Goal: Task Accomplishment & Management: Manage account settings

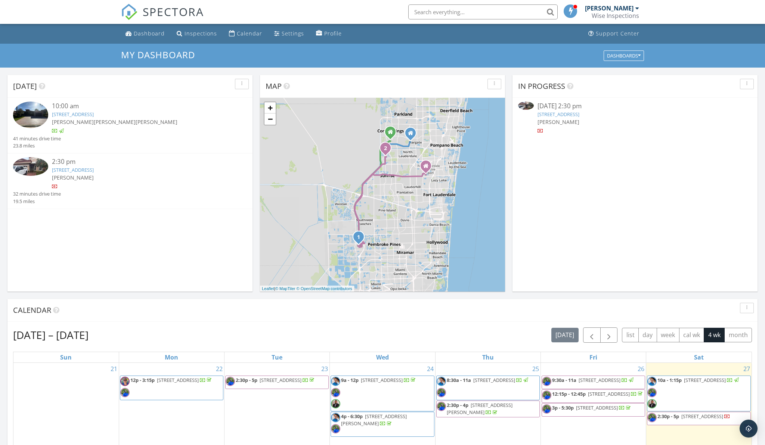
scroll to position [2, 0]
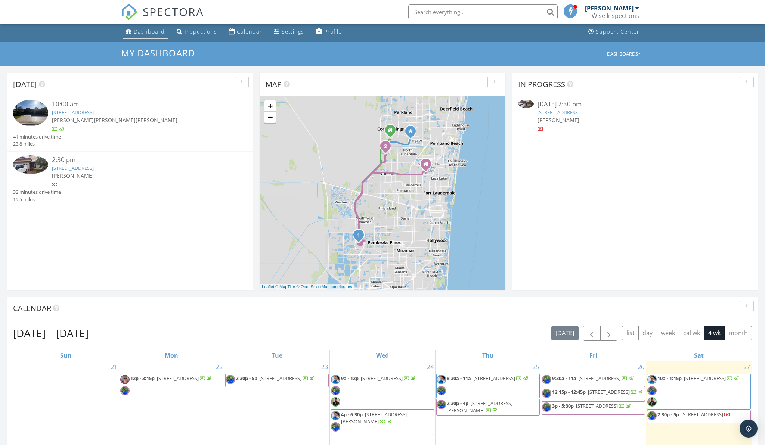
click at [157, 32] on div "Dashboard" at bounding box center [149, 31] width 31 height 7
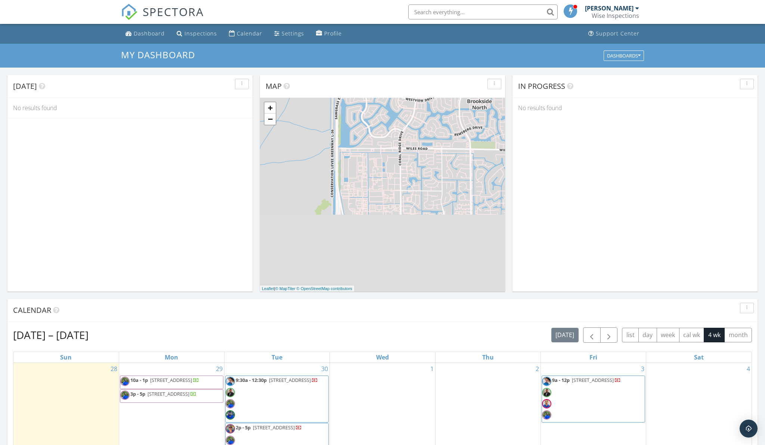
scroll to position [3, 0]
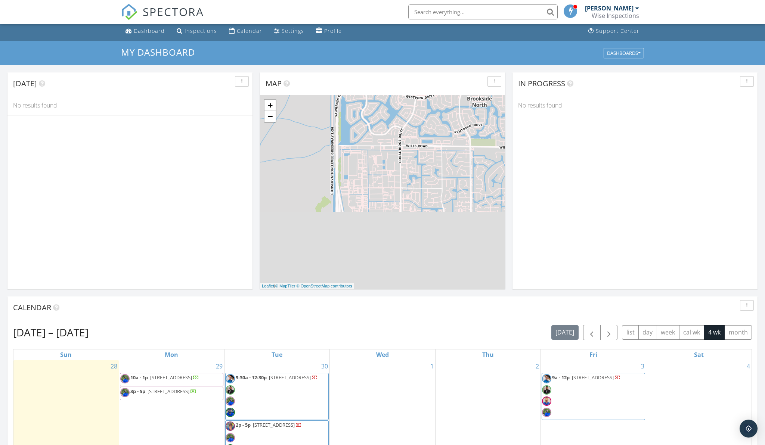
click at [197, 33] on div "Inspections" at bounding box center [200, 30] width 32 height 7
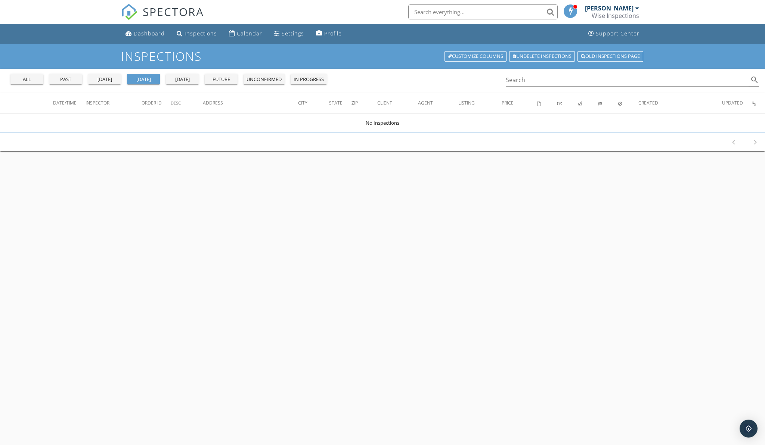
click at [180, 78] on div "[DATE]" at bounding box center [182, 79] width 27 height 7
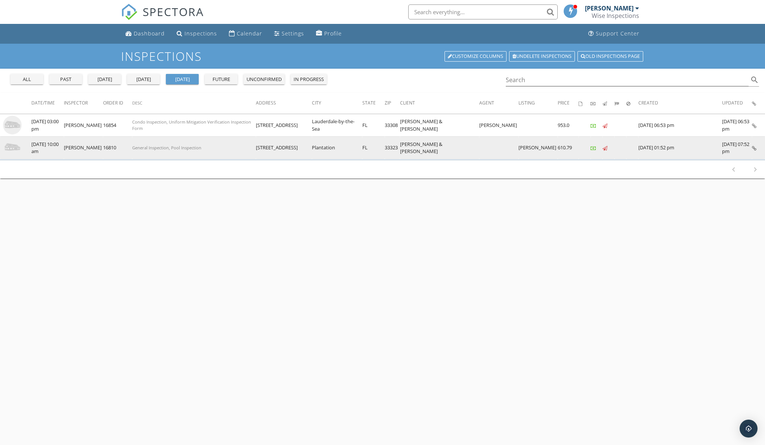
click at [9, 148] on img at bounding box center [12, 147] width 19 height 19
click at [18, 148] on img at bounding box center [12, 147] width 19 height 19
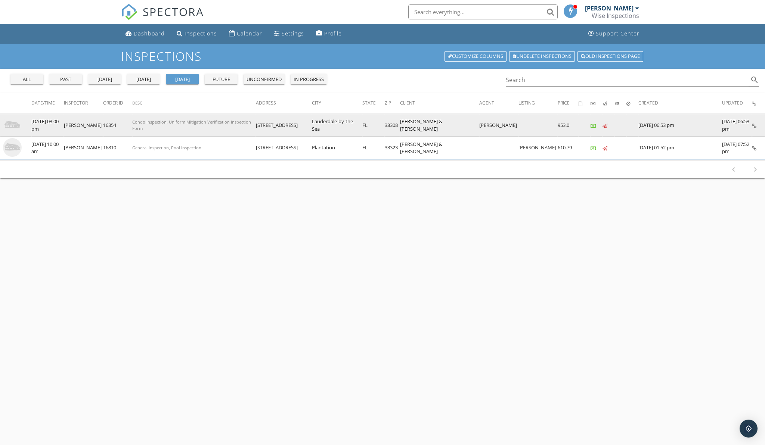
scroll to position [2, 0]
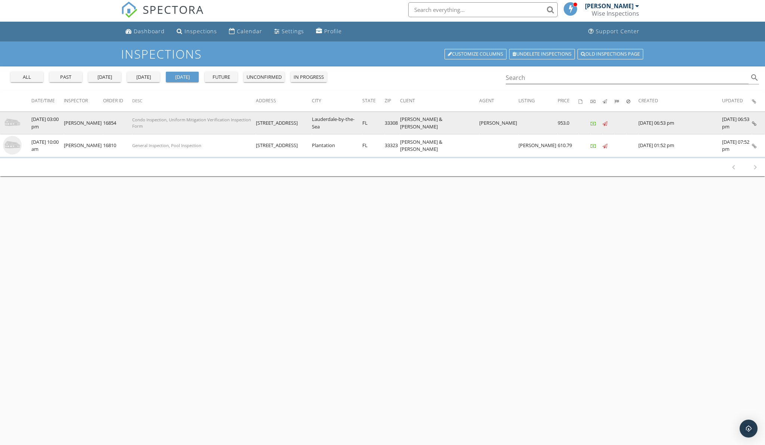
click at [18, 124] on img at bounding box center [12, 122] width 19 height 19
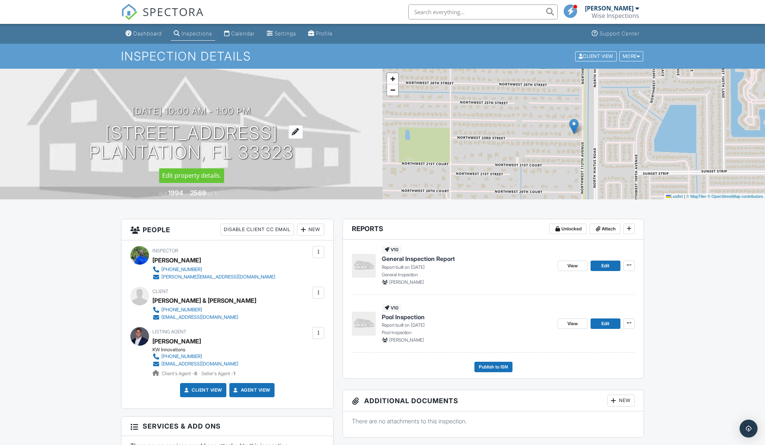
drag, startPoint x: 300, startPoint y: 149, endPoint x: 114, endPoint y: 136, distance: 186.8
click at [114, 136] on div "09/29/2025 10:00 am - 1:00 pm 11221 NW 23rd St Plantation, FL 33323" at bounding box center [191, 134] width 382 height 56
copy h1 "11221 NW 23rd St Plantation, FL 33323"
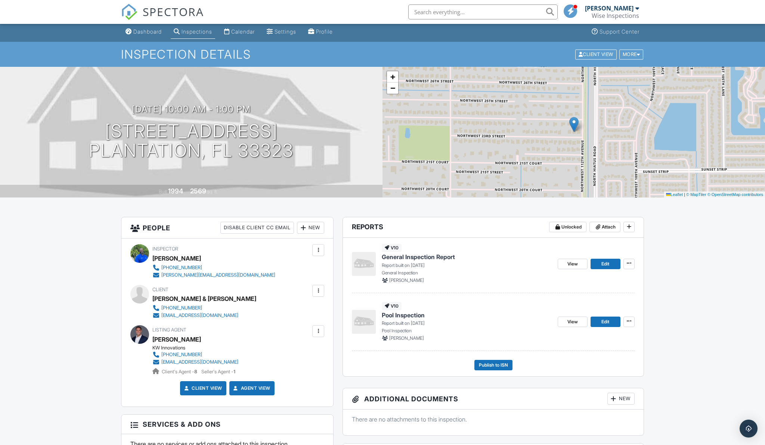
drag, startPoint x: 137, startPoint y: 136, endPoint x: 389, endPoint y: 3, distance: 285.2
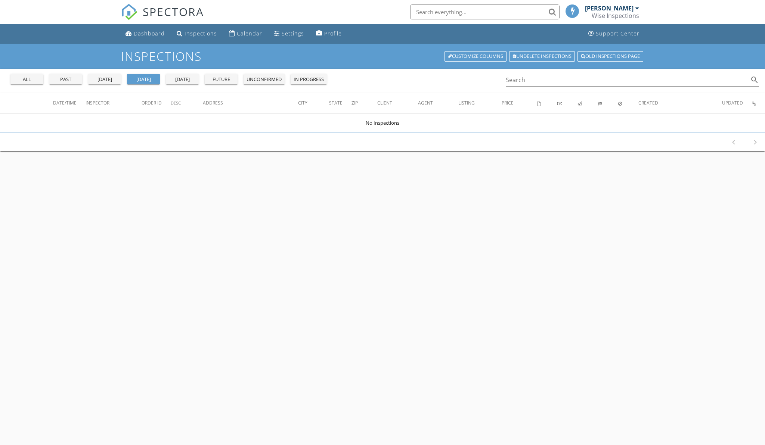
scroll to position [2, 0]
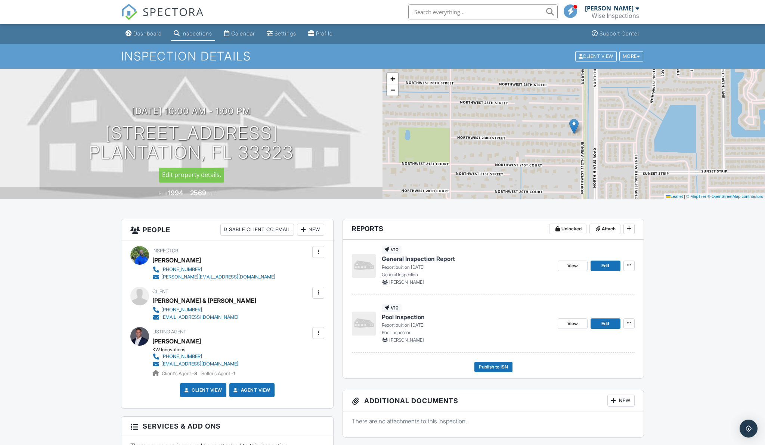
drag, startPoint x: 283, startPoint y: 150, endPoint x: 331, endPoint y: 156, distance: 48.8
click at [331, 156] on div "09/29/2025 10:00 am - 1:00 pm 11221 NW 23rd St Plantation, FL 33323" at bounding box center [191, 134] width 382 height 56
drag, startPoint x: 314, startPoint y: 154, endPoint x: 100, endPoint y: 133, distance: 214.6
click at [98, 132] on div "09/29/2025 10:00 am - 1:00 pm 11221 NW 23rd St Plantation, FL 33323" at bounding box center [191, 134] width 382 height 56
copy h1 "11221 NW 23rd St Plantation, FL 33323"
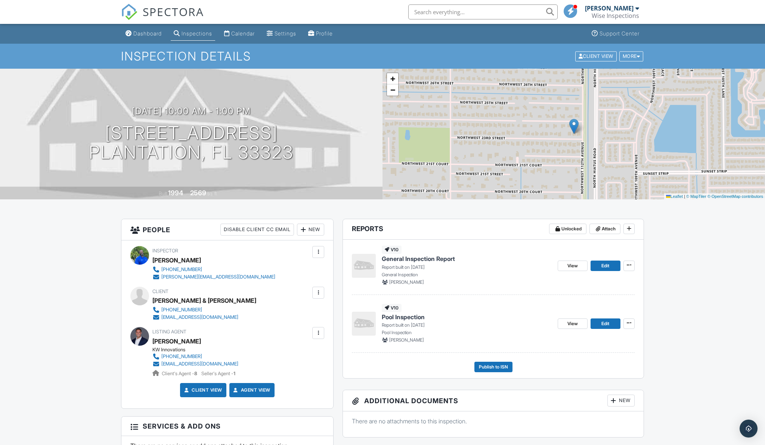
drag, startPoint x: 149, startPoint y: 140, endPoint x: 263, endPoint y: 22, distance: 163.9
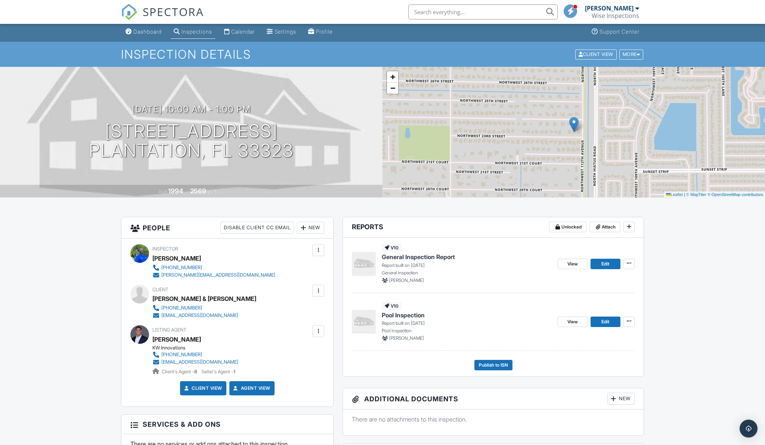
scroll to position [2, 0]
click at [571, 264] on span "View" at bounding box center [572, 263] width 10 height 7
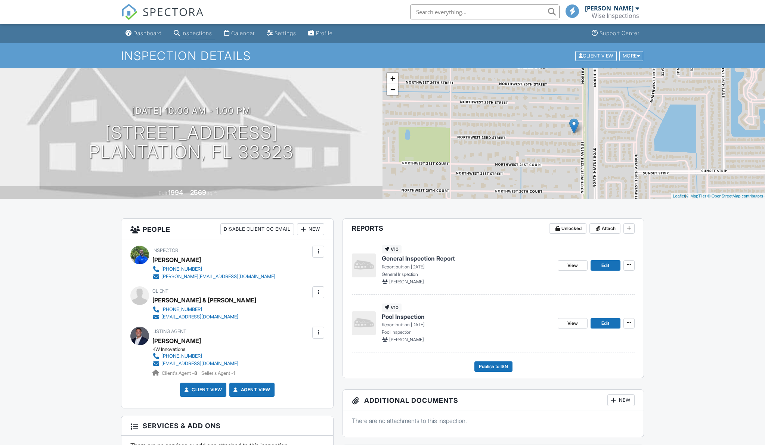
scroll to position [0, 0]
click at [406, 256] on span "General Inspection Report" at bounding box center [418, 258] width 73 height 8
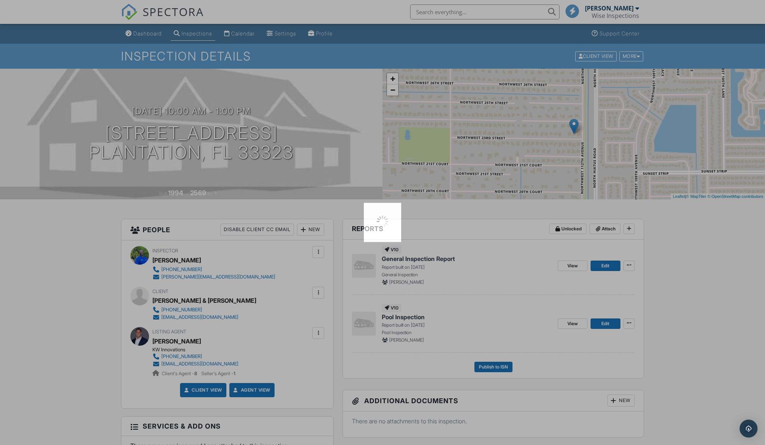
scroll to position [0, 0]
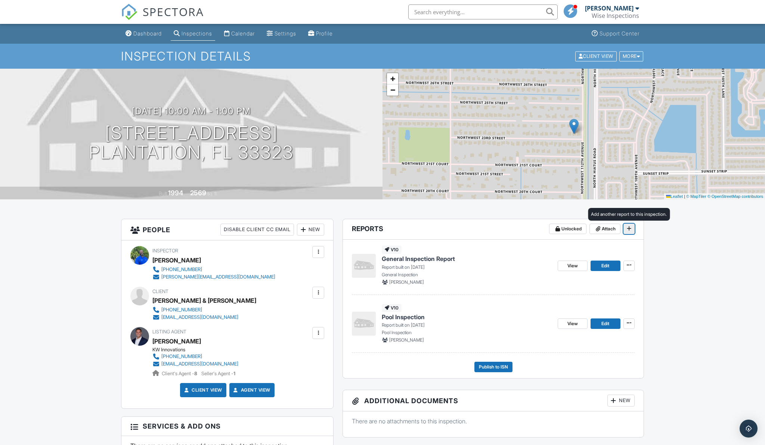
click at [628, 230] on icon at bounding box center [628, 228] width 4 height 5
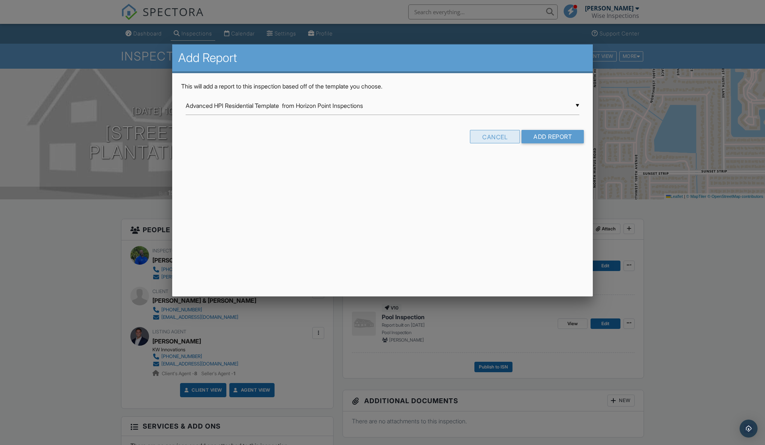
click at [502, 139] on div "Cancel" at bounding box center [495, 136] width 50 height 13
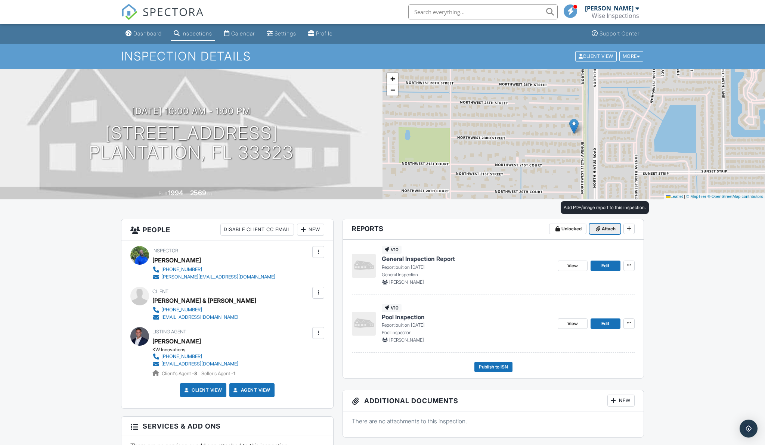
click at [602, 230] on span "Attach" at bounding box center [608, 228] width 14 height 7
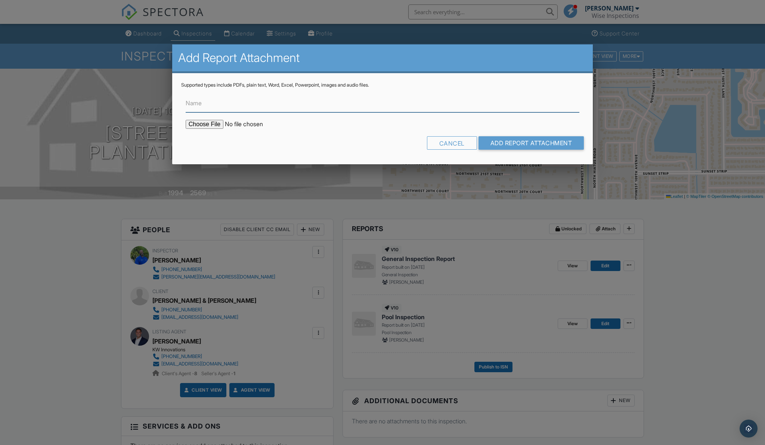
click at [244, 105] on input "Name" at bounding box center [382, 103] width 393 height 18
type input "Permit History"
click at [214, 126] on input "file" at bounding box center [249, 124] width 127 height 9
type input "C:\fakepath\11221 NW 23rd St, Plantation, FL 33323.pdf"
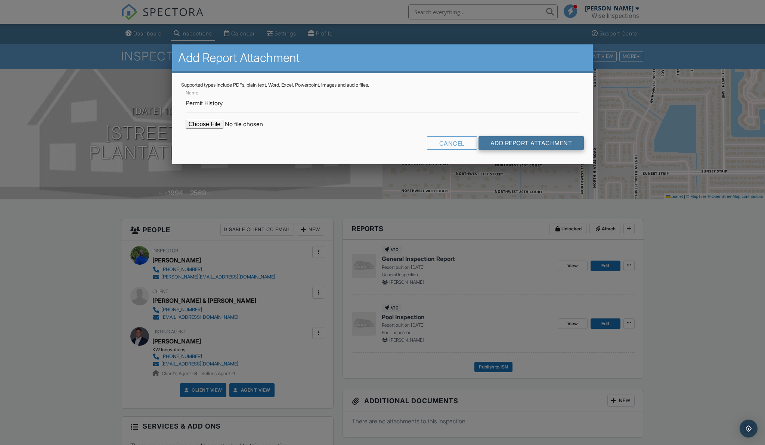
click at [513, 141] on input "Add Report Attachment" at bounding box center [531, 142] width 106 height 13
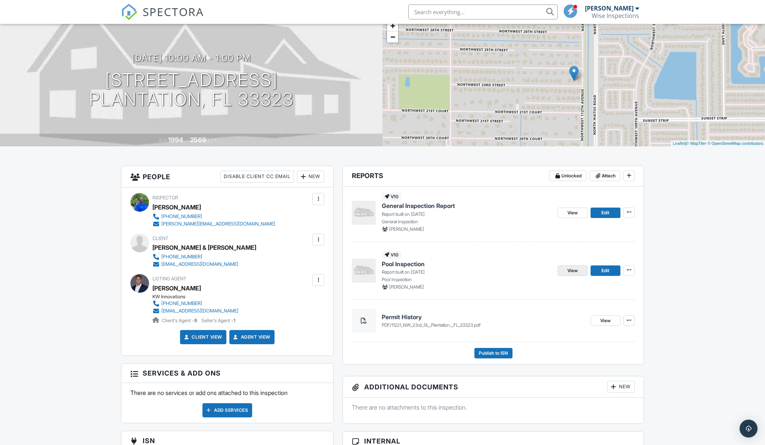
scroll to position [53, 0]
click at [570, 269] on span "View" at bounding box center [572, 270] width 10 height 7
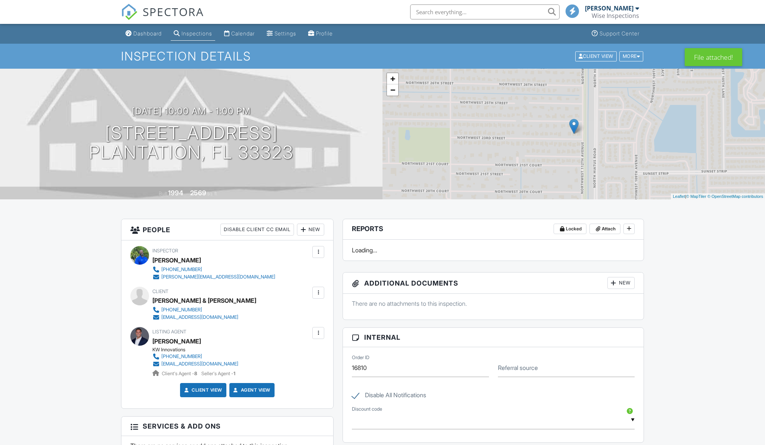
scroll to position [54, 0]
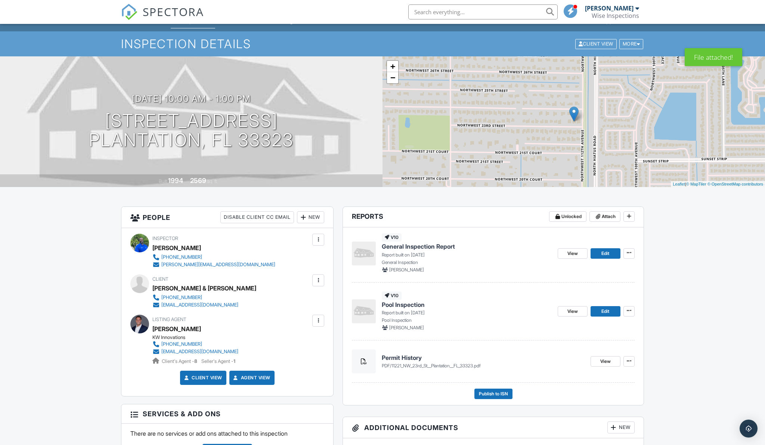
scroll to position [13, 0]
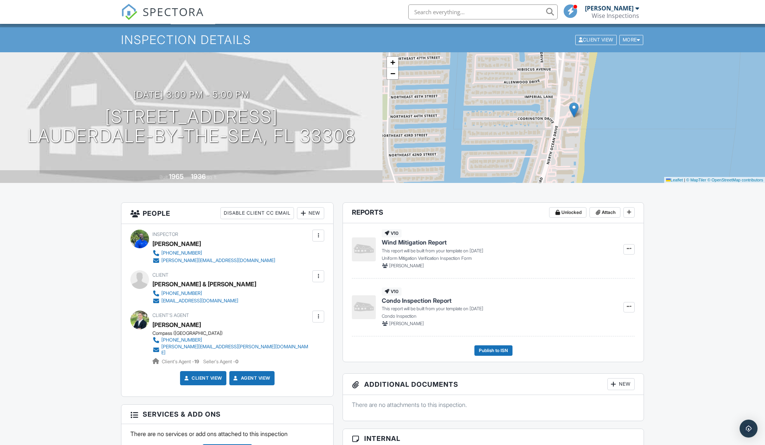
scroll to position [14, 0]
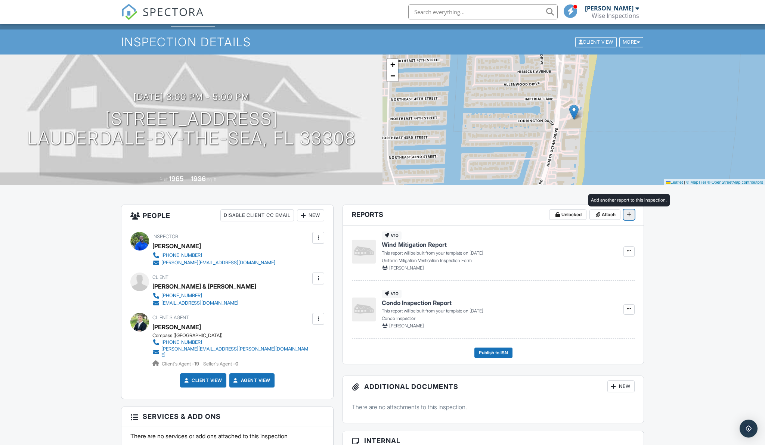
click at [627, 215] on icon at bounding box center [628, 214] width 4 height 5
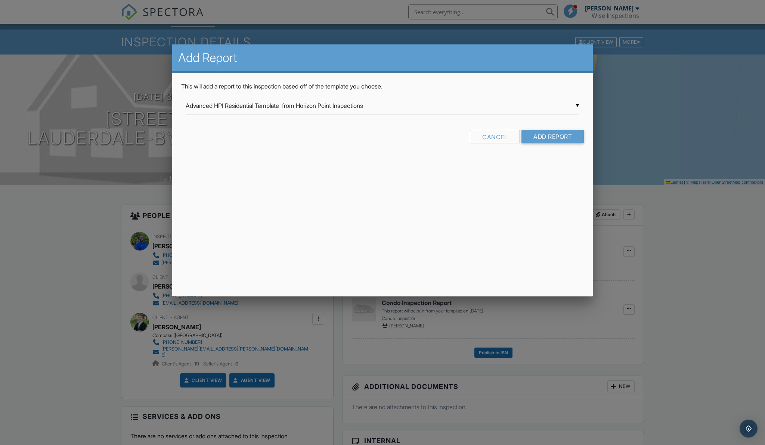
click at [320, 106] on div "▼ Advanced HPI Residential Template from Horizon Point Inspections Advanced HPI…" at bounding box center [382, 106] width 393 height 18
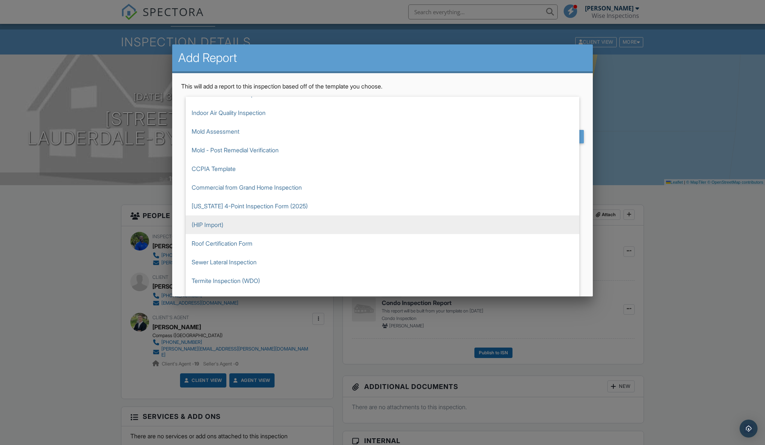
scroll to position [205, 0]
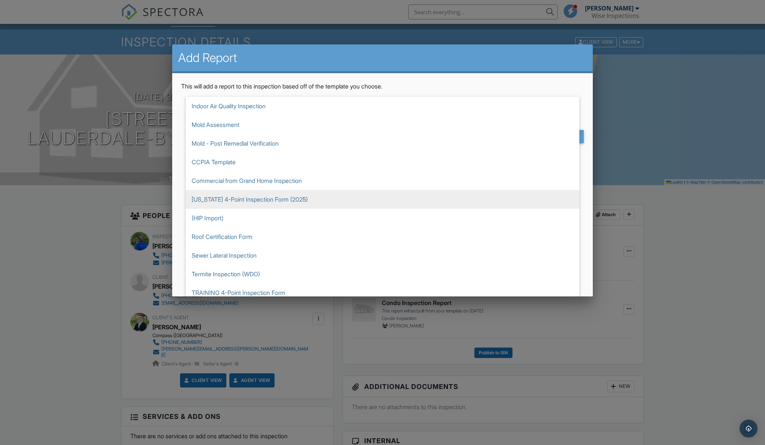
click at [266, 202] on span "[US_STATE] 4-Point Inspection Form (2025)" at bounding box center [382, 199] width 393 height 19
type input "[US_STATE] 4-Point Inspection Form (2025)"
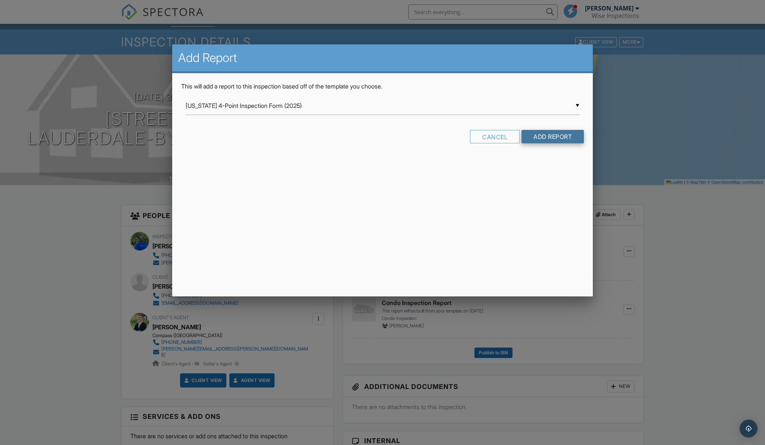
click at [566, 132] on input "Add Report" at bounding box center [552, 136] width 62 height 13
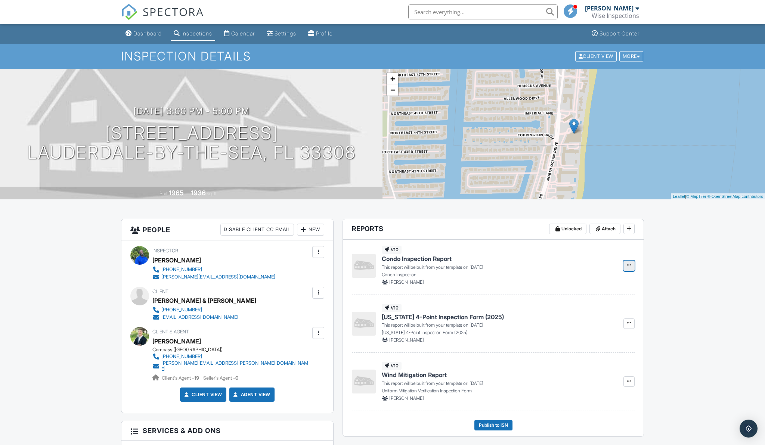
click at [628, 265] on icon at bounding box center [628, 264] width 4 height 5
click at [592, 288] on input "Build Now" at bounding box center [591, 285] width 76 height 17
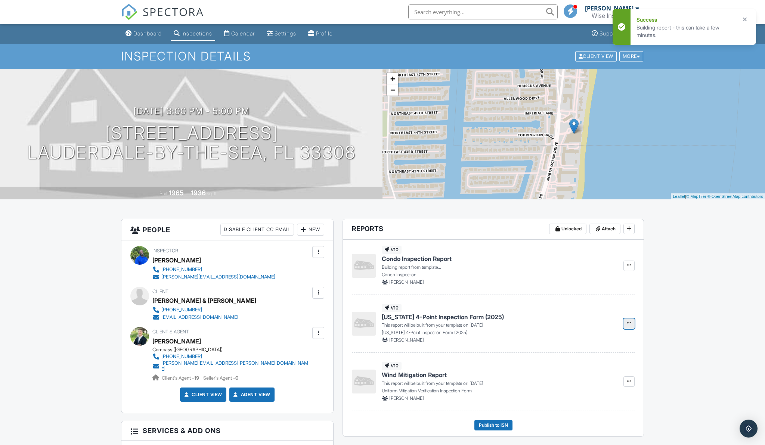
click at [629, 323] on icon at bounding box center [628, 322] width 4 height 5
click at [594, 342] on input "Build Now" at bounding box center [591, 343] width 76 height 17
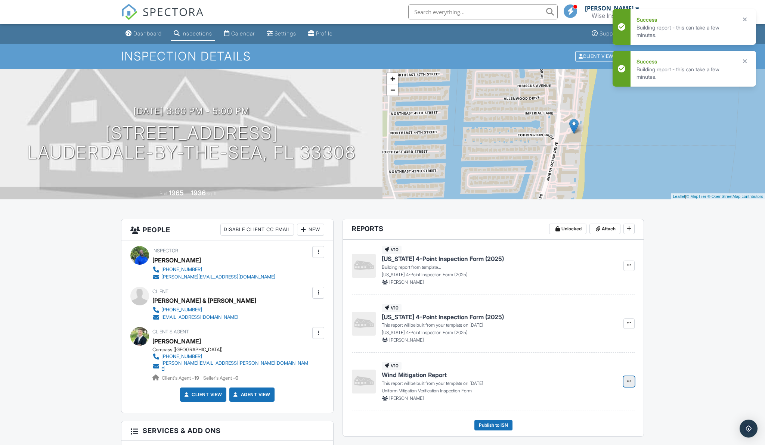
click at [631, 383] on span at bounding box center [628, 380] width 7 height 7
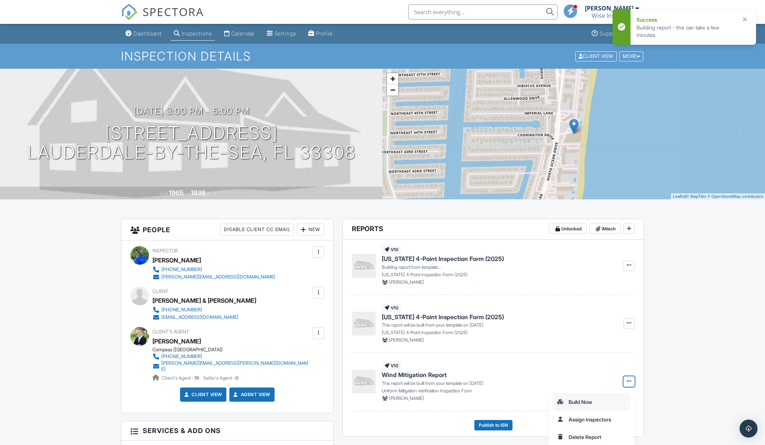
scroll to position [1, 0]
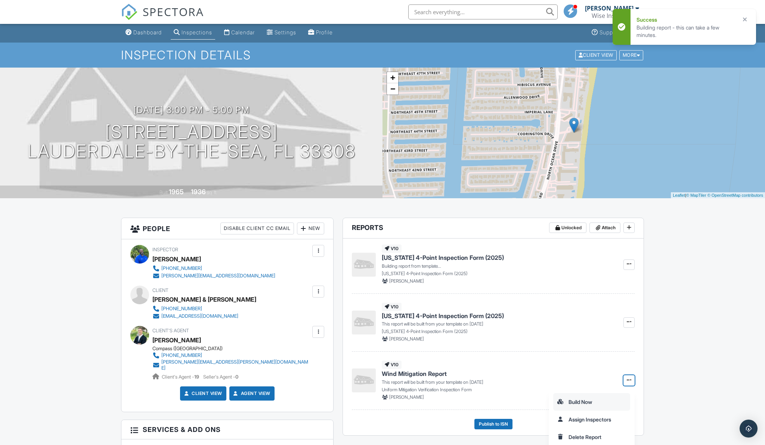
click at [591, 399] on input "Build Now" at bounding box center [591, 401] width 76 height 17
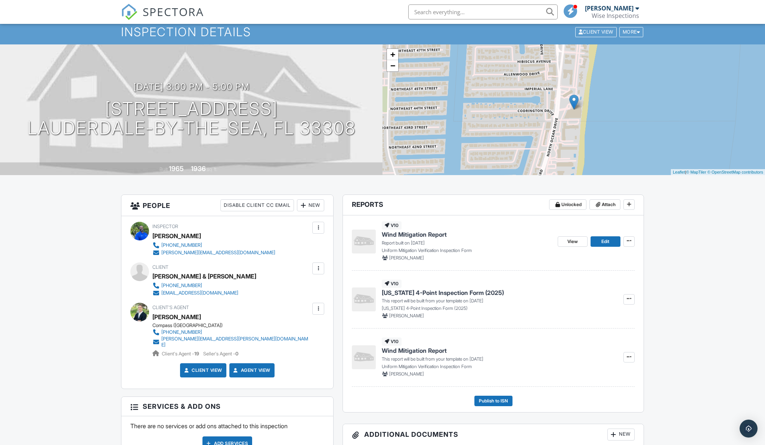
scroll to position [25, 0]
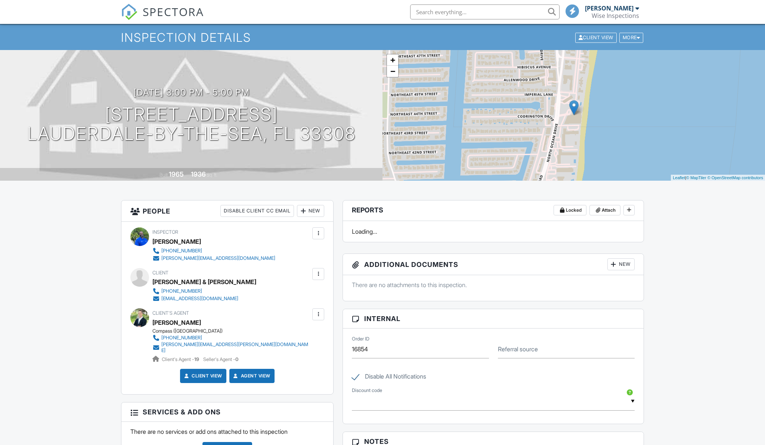
scroll to position [17, 0]
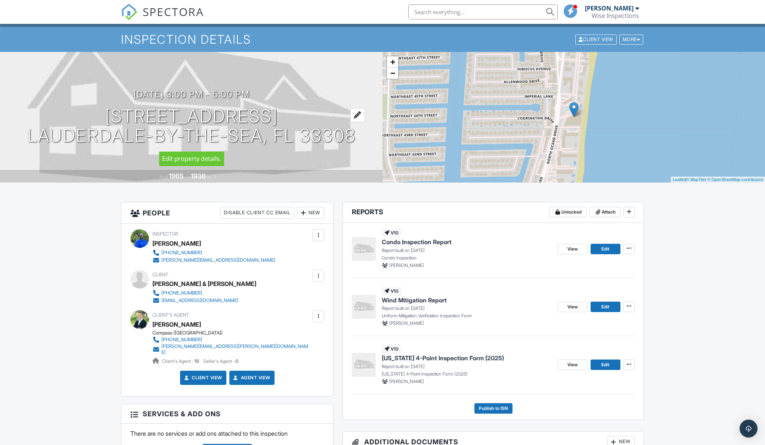
drag, startPoint x: 353, startPoint y: 137, endPoint x: 91, endPoint y: 116, distance: 262.5
click at [91, 116] on div "09/29/2025 3:00 pm - 5:00 pm 3900 N Ocean Dr #9C Lauderdale-by-the-Sea, FL 33308" at bounding box center [191, 117] width 382 height 56
copy h1 "3900 N Ocean Dr #9C Lauderdale-by-the-Sea, FL 33308"
click at [394, 82] on div "+ − Leaflet | © MapTiler © OpenStreetMap contributors" at bounding box center [573, 117] width 382 height 131
click at [393, 80] on div "+ − Leaflet | © MapTiler © OpenStreetMap contributors" at bounding box center [573, 117] width 382 height 131
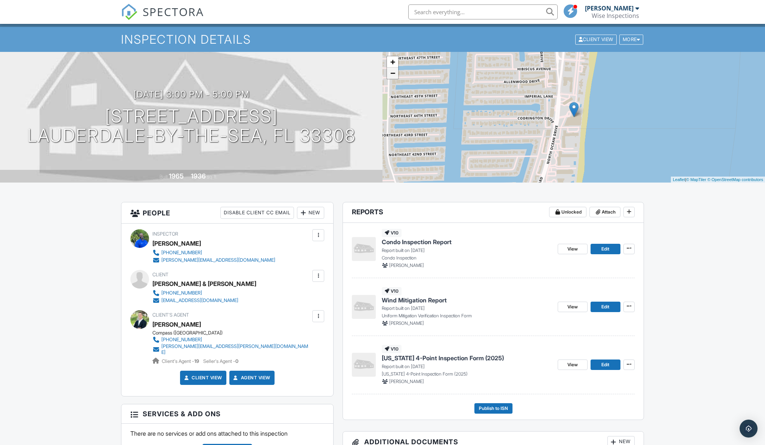
click at [394, 76] on link "−" at bounding box center [392, 73] width 11 height 11
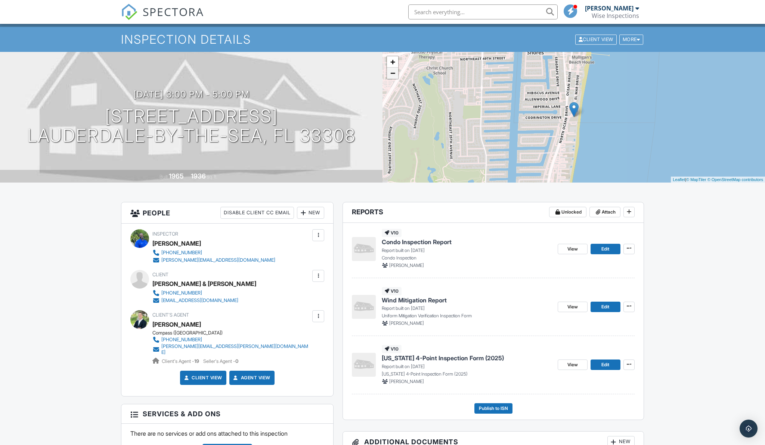
click at [394, 76] on link "−" at bounding box center [392, 73] width 11 height 11
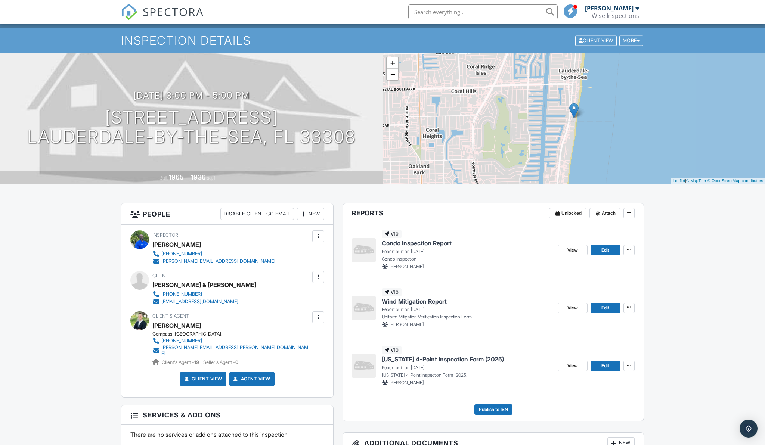
scroll to position [11, 0]
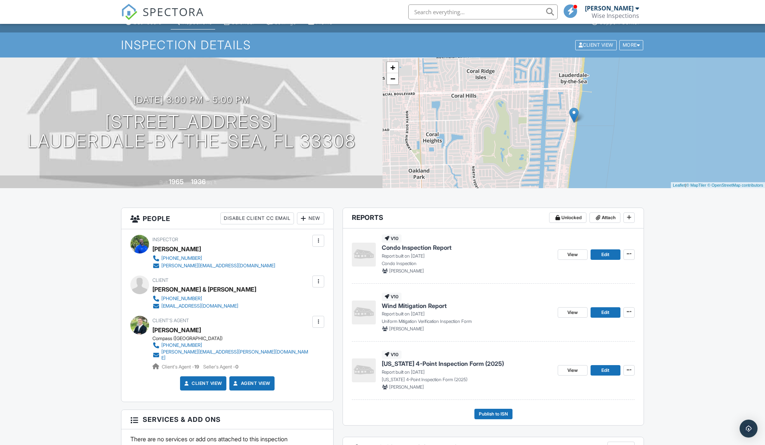
click at [411, 303] on span "Wind Mitigation Report" at bounding box center [414, 306] width 65 height 8
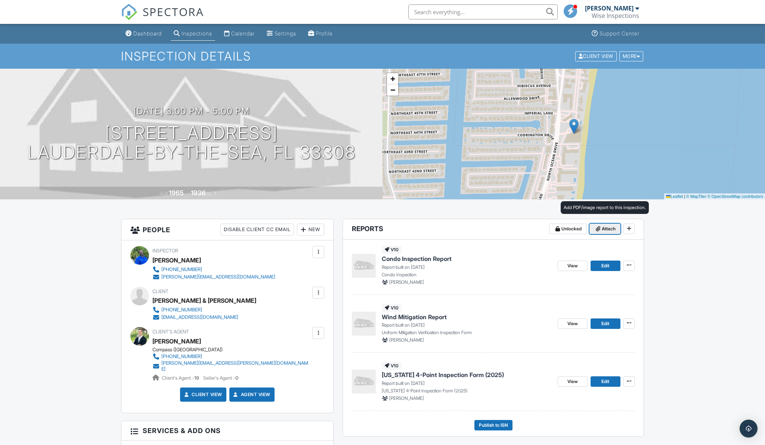
click at [596, 230] on icon at bounding box center [597, 228] width 4 height 5
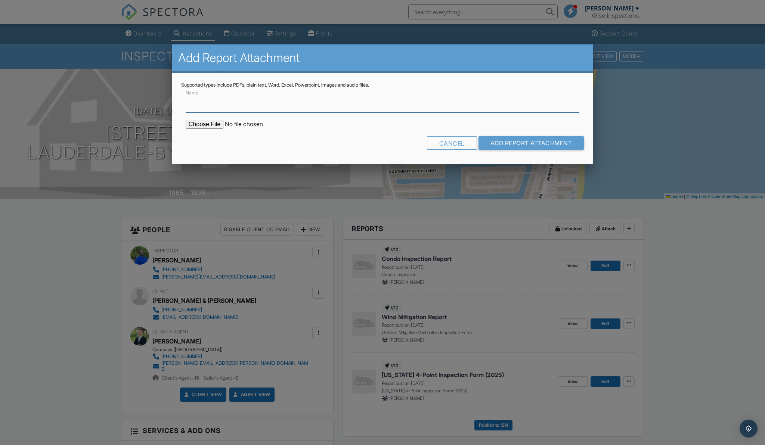
click at [217, 106] on input "Name" at bounding box center [382, 103] width 393 height 18
type input "Permit History"
click at [220, 126] on input "file" at bounding box center [249, 124] width 127 height 9
type input "C:\fakepath\3900 N Ocean Dr, Lauderdale-By-The-Sea, FL 33308,.pdf"
click at [460, 146] on div "Cancel" at bounding box center [452, 142] width 50 height 13
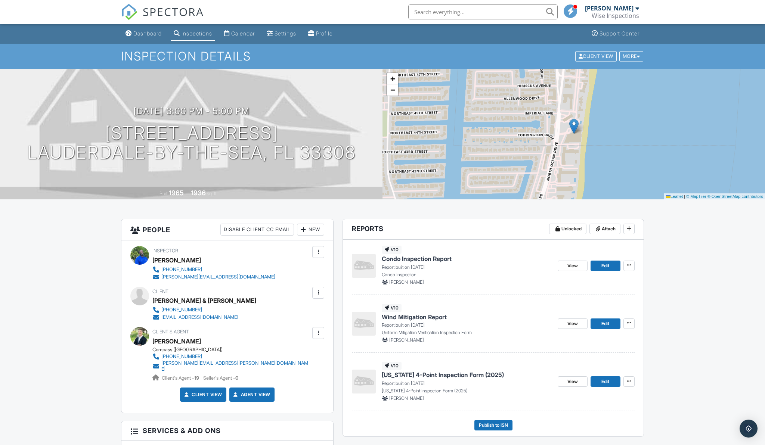
click at [421, 374] on span "[US_STATE] 4-Point Inspection Form (2025)" at bounding box center [443, 375] width 122 height 8
click at [418, 256] on span "Condo Inspection Report" at bounding box center [417, 259] width 70 height 8
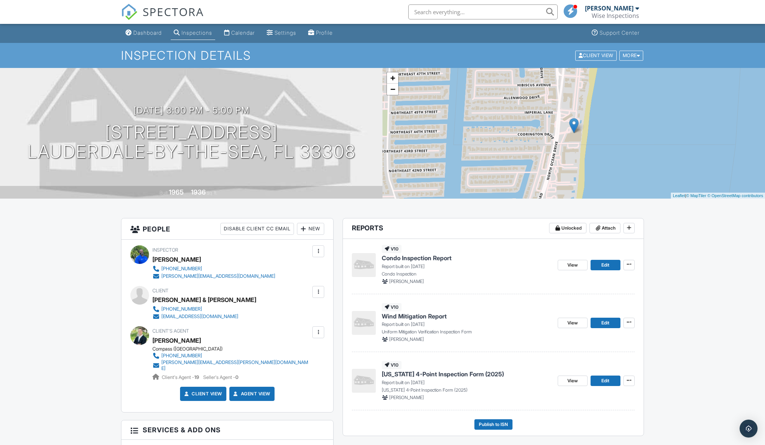
scroll to position [1, 0]
click at [433, 257] on span "Condo Inspection Report" at bounding box center [417, 257] width 70 height 8
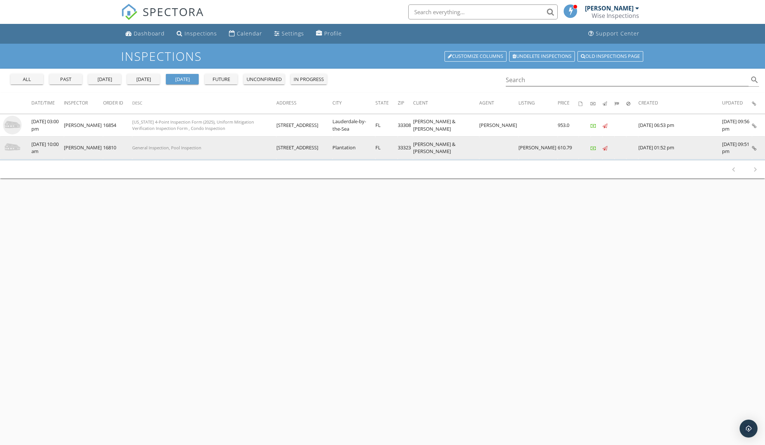
scroll to position [3, 0]
